Goal: Transaction & Acquisition: Purchase product/service

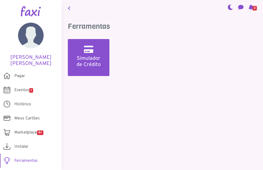
scroll to position [17, 0]
click at [29, 87] on span "Eventos 1" at bounding box center [23, 90] width 19 height 6
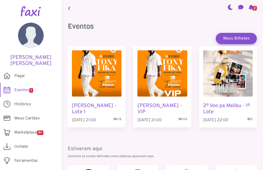
scroll to position [10, 0]
click at [19, 73] on span "Pagar" at bounding box center [19, 76] width 11 height 6
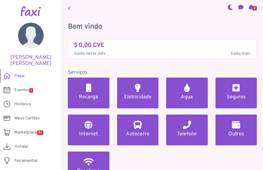
click at [137, 94] on h5 "Eletricidade" at bounding box center [137, 97] width 29 height 6
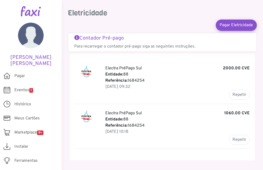
scroll to position [13, 0]
click at [239, 90] on button "Repetir" at bounding box center [239, 95] width 21 height 10
type input "*******"
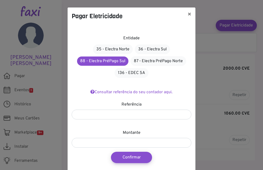
click at [131, 156] on button "Confirmar" at bounding box center [131, 157] width 41 height 11
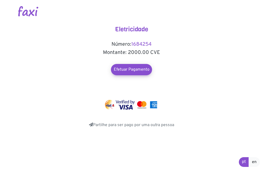
click at [130, 70] on link "Efetuar Pagamento" at bounding box center [131, 69] width 41 height 11
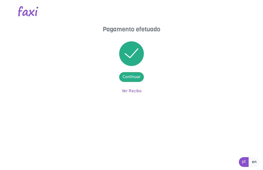
click at [132, 90] on link "Ver Recibo" at bounding box center [132, 91] width 20 height 5
